Goal: Find specific page/section: Find specific page/section

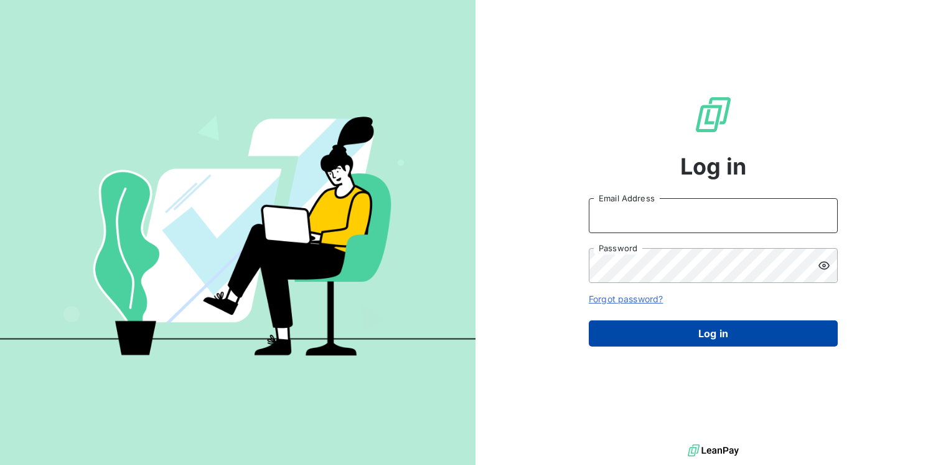
type input "aselosse@newcliptechnics.com"
click at [700, 331] on button "Log in" at bounding box center [713, 333] width 249 height 26
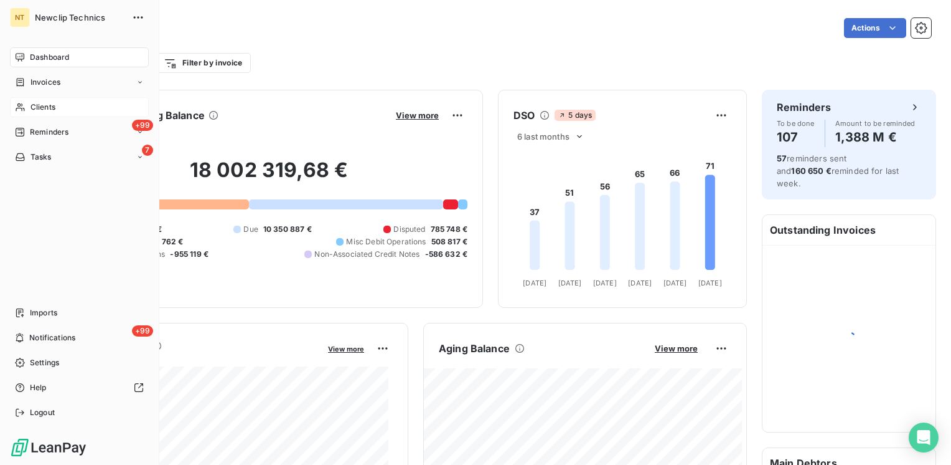
click at [31, 108] on span "Clients" at bounding box center [43, 106] width 25 height 11
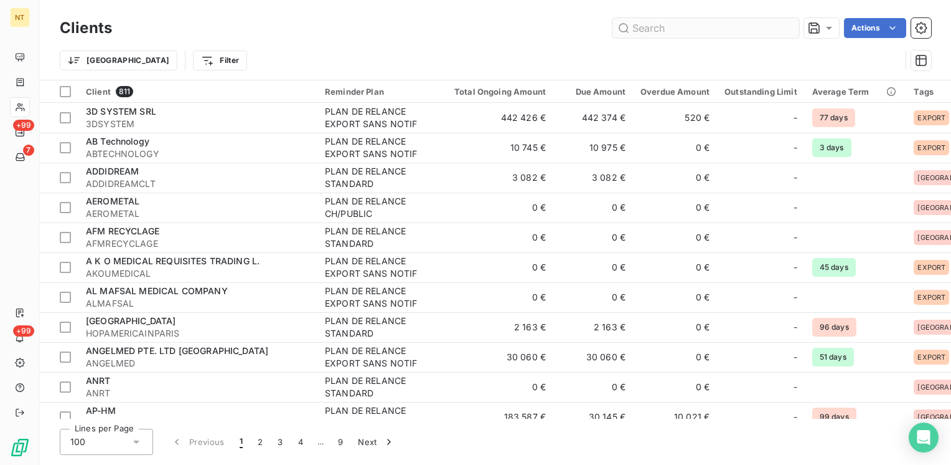
click at [659, 27] on input "text" at bounding box center [706, 28] width 187 height 20
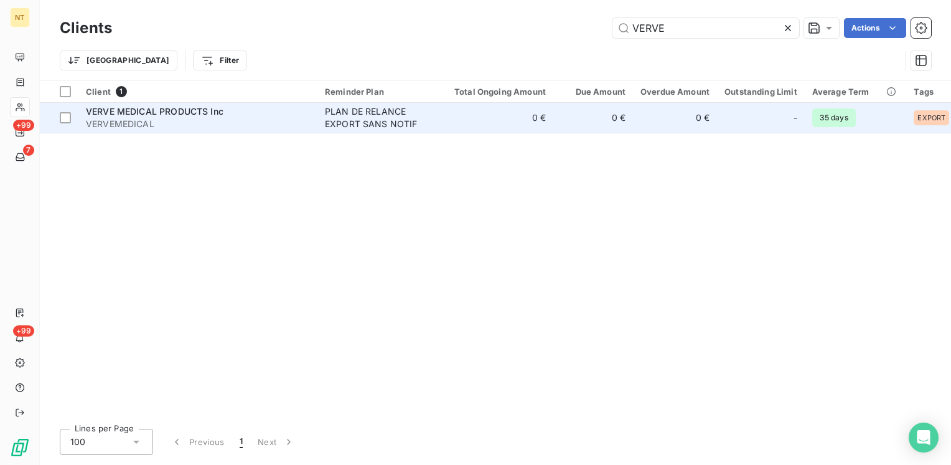
type input "VERVE"
click at [181, 113] on span "VERVE MEDICAL PRODUCTS Inc" at bounding box center [155, 111] width 138 height 11
